Goal: Transaction & Acquisition: Purchase product/service

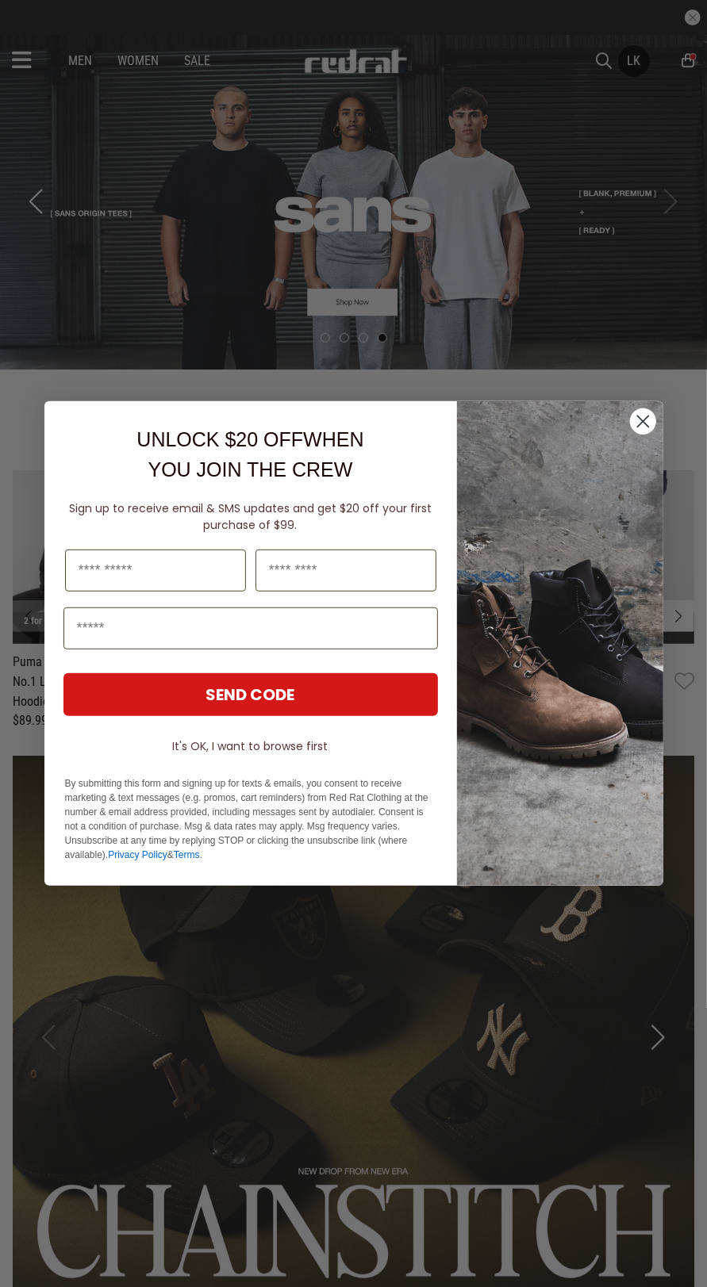
click at [642, 421] on icon "Close dialog" at bounding box center [642, 421] width 11 height 11
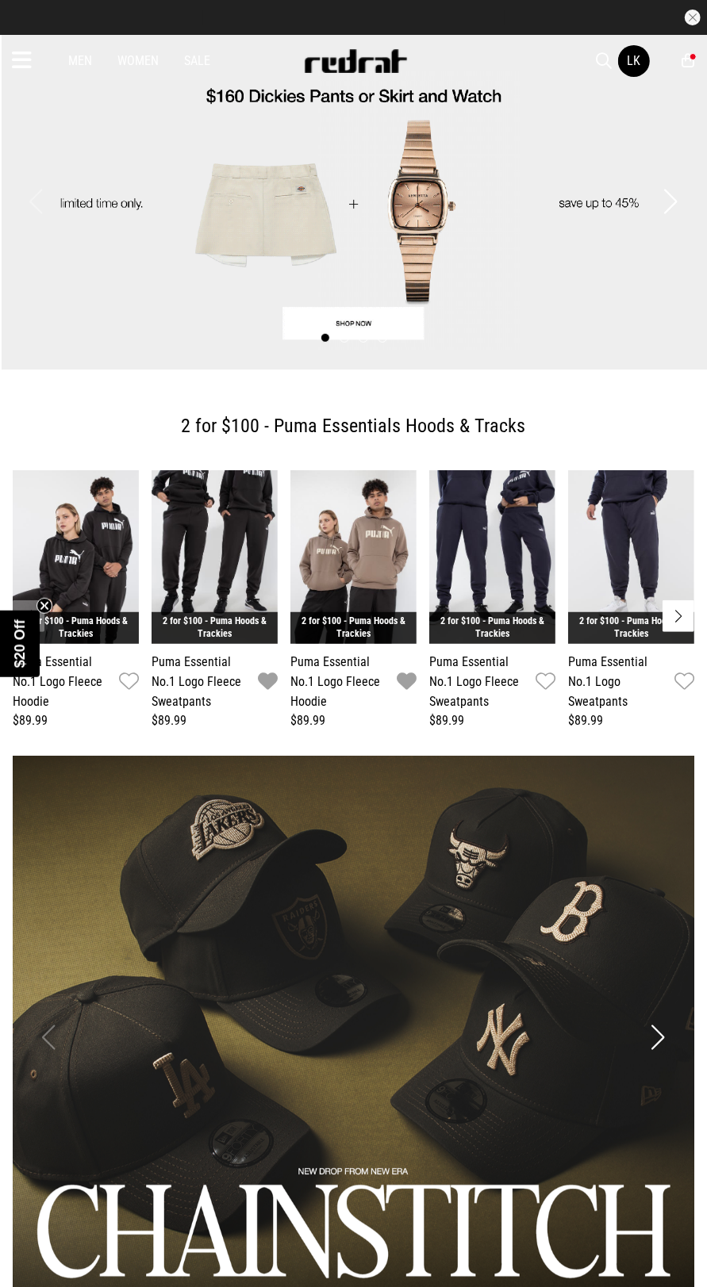
click at [19, 65] on icon at bounding box center [22, 61] width 20 height 26
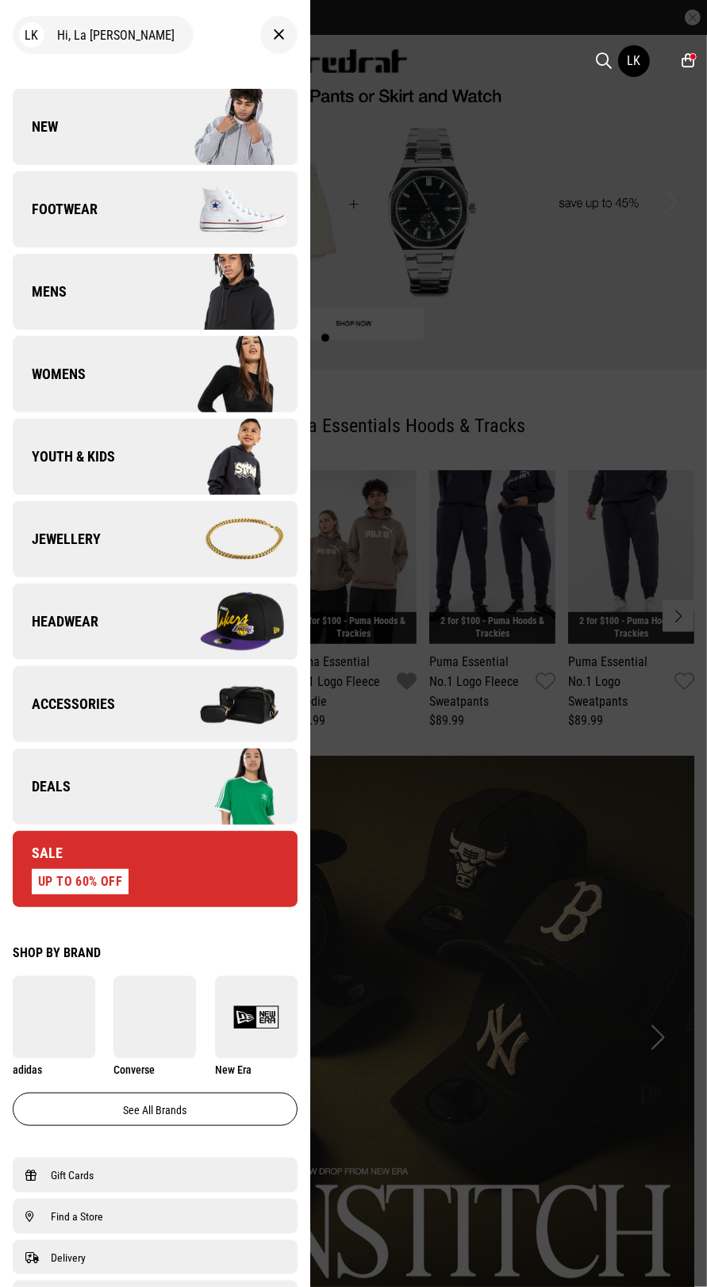
click at [46, 783] on span "Deals" at bounding box center [42, 786] width 58 height 19
